Goal: Share content

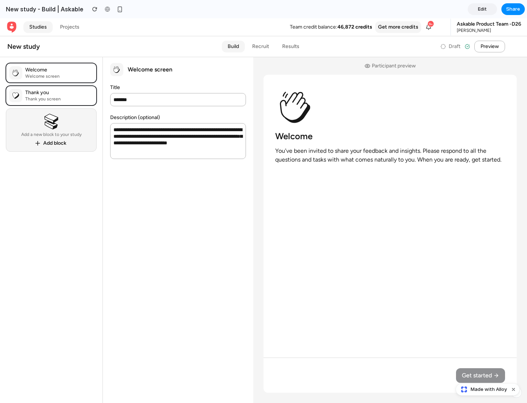
click at [513, 9] on span "Share" at bounding box center [513, 8] width 14 height 7
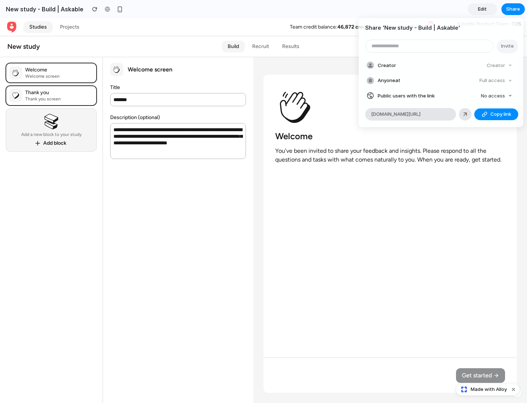
click at [496, 114] on span "Copy link" at bounding box center [501, 114] width 21 height 7
click at [489, 389] on div "Share ' New study - Build | Askable ' Invite Creator Creator Anyone at Full acc…" at bounding box center [263, 201] width 527 height 403
